Goal: Task Accomplishment & Management: Manage account settings

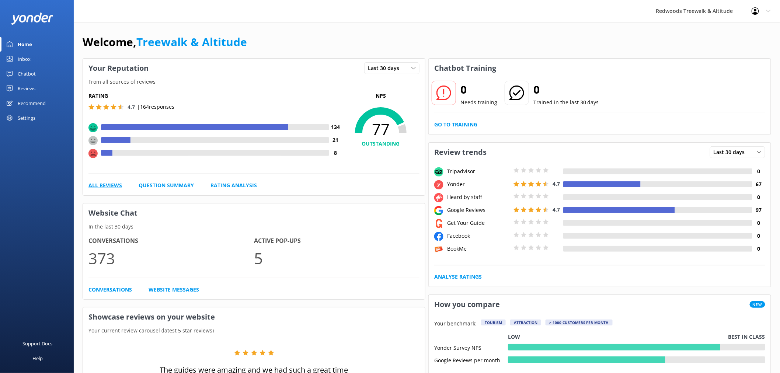
click at [98, 187] on link "All Reviews" at bounding box center [105, 185] width 34 height 8
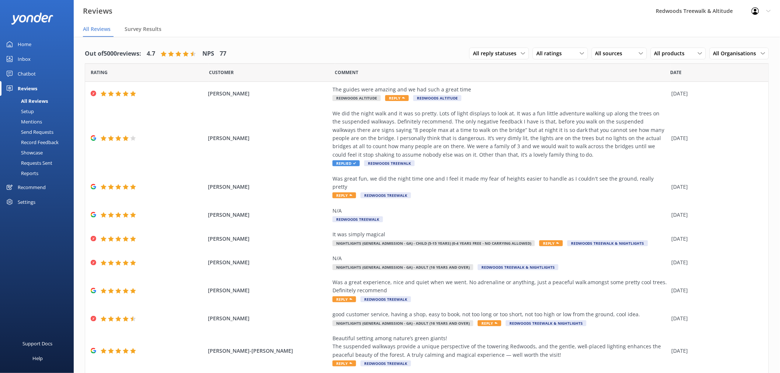
click at [46, 56] on link "Inbox" at bounding box center [37, 59] width 74 height 15
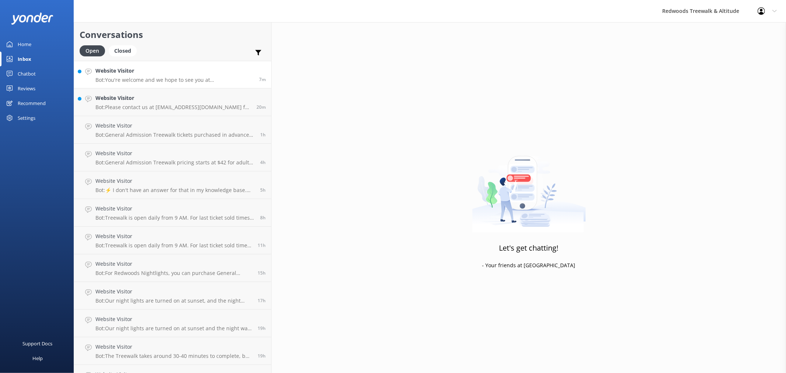
click at [144, 74] on h4 "Website Visitor" at bounding box center [174, 71] width 158 height 8
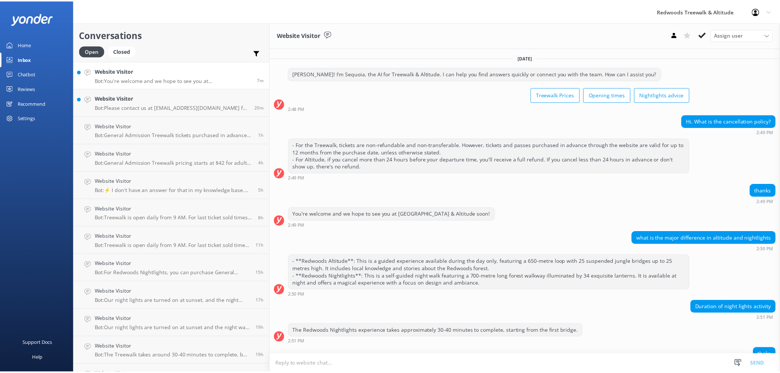
scroll to position [42, 0]
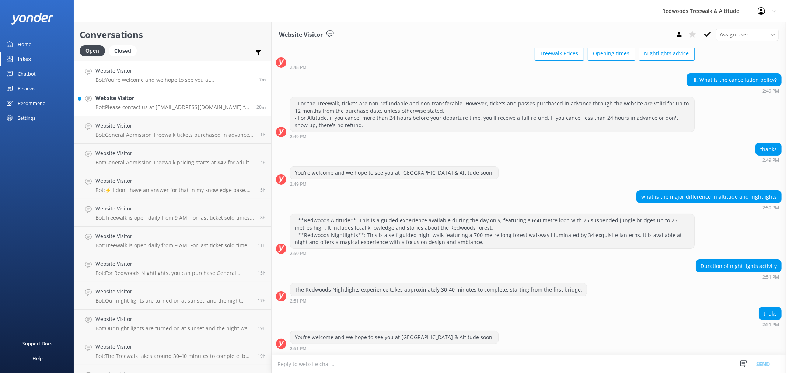
click at [140, 107] on p "Bot: Please contact us at [EMAIL_ADDRESS][DOMAIN_NAME] for further information …" at bounding box center [173, 107] width 156 height 7
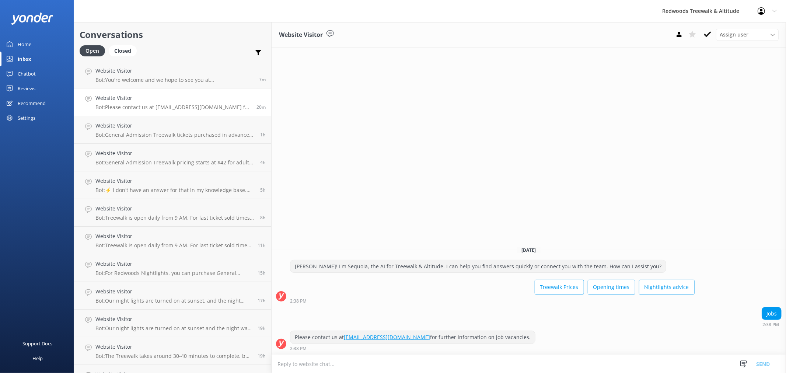
click at [48, 45] on link "Home" at bounding box center [37, 44] width 74 height 15
